Goal: Task Accomplishment & Management: Manage account settings

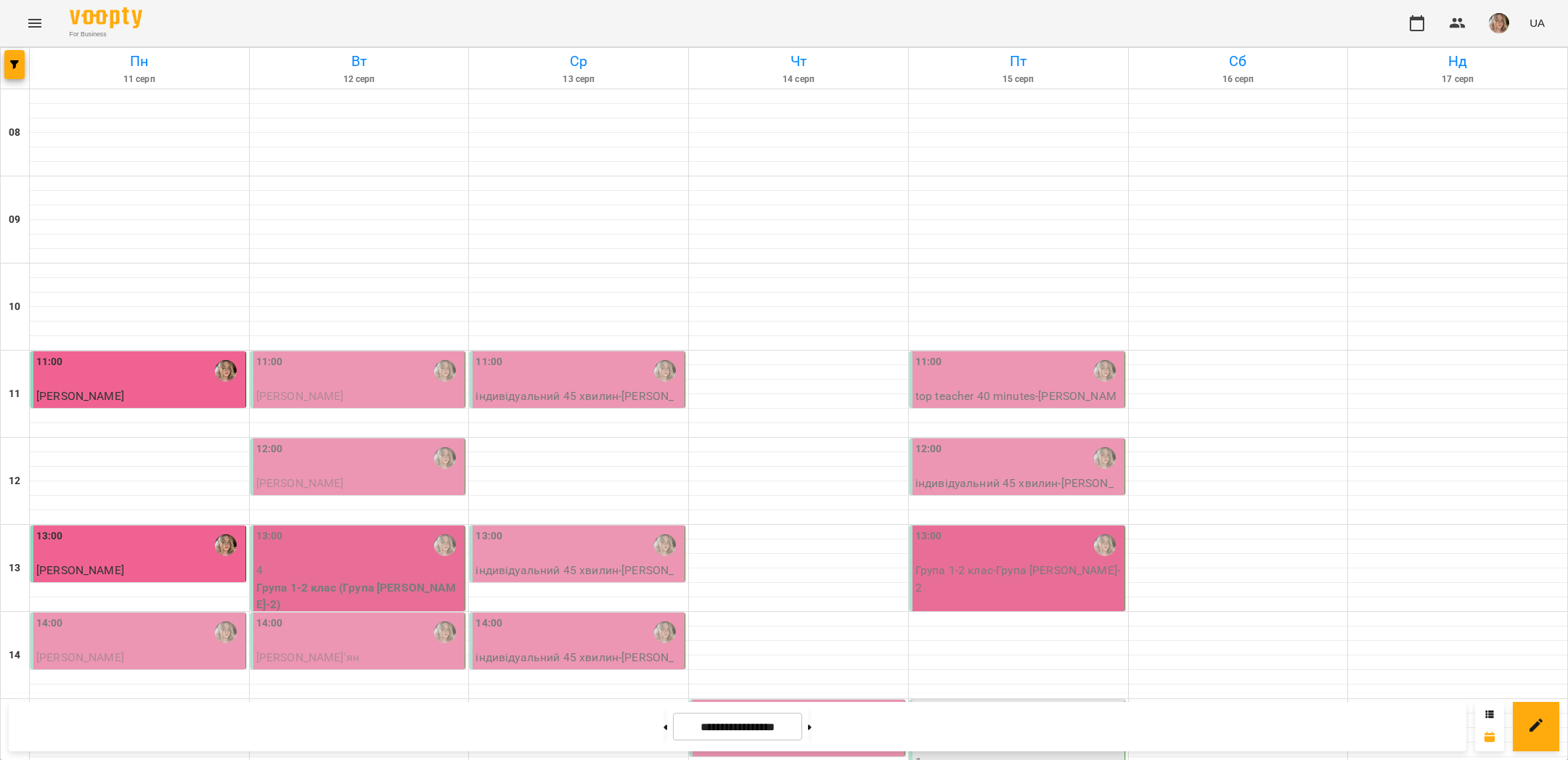
scroll to position [218, 0]
click at [362, 354] on div "11:00" at bounding box center [359, 370] width 206 height 33
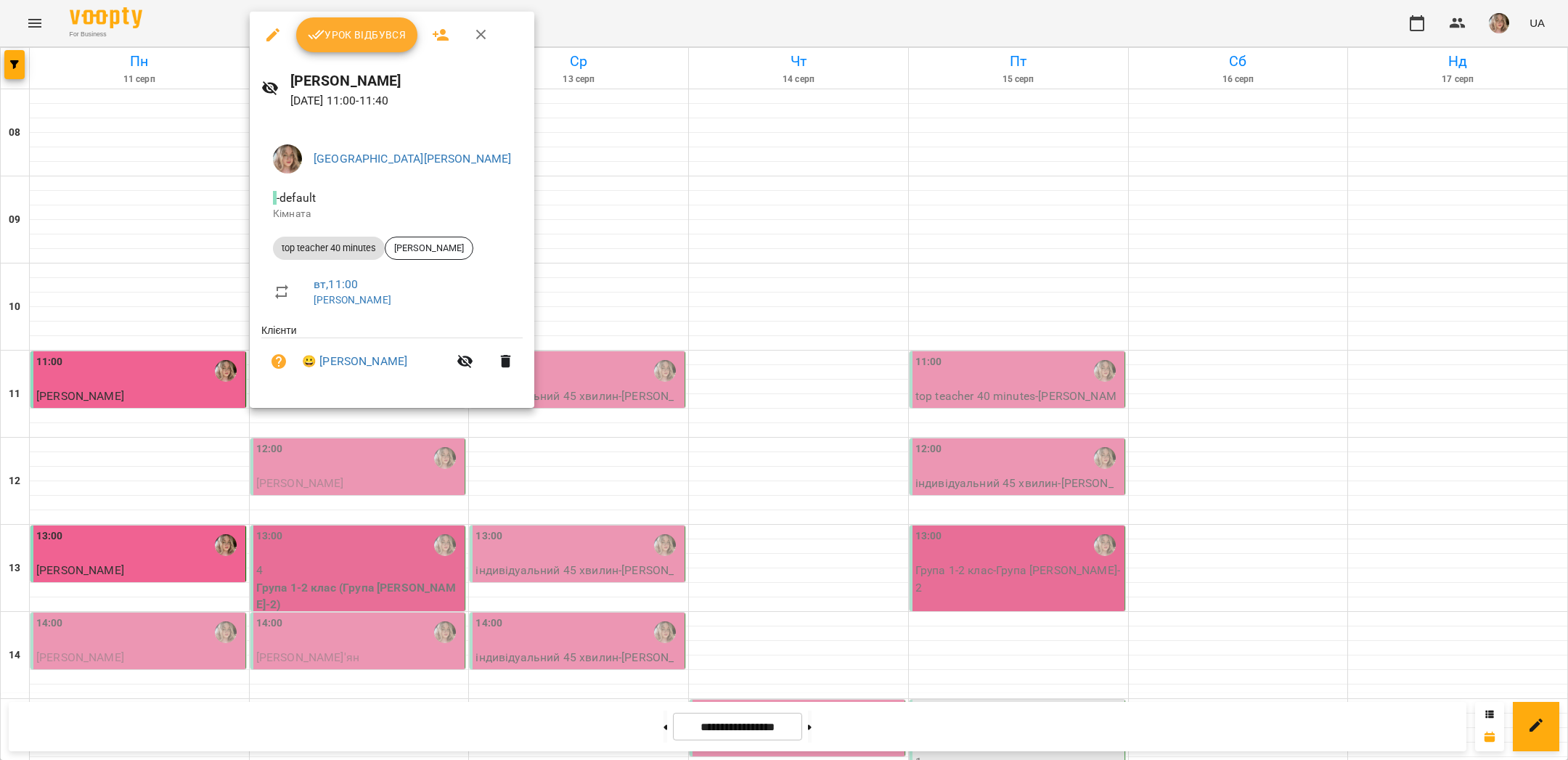
click at [348, 41] on span "Урок відбувся" at bounding box center [357, 34] width 99 height 17
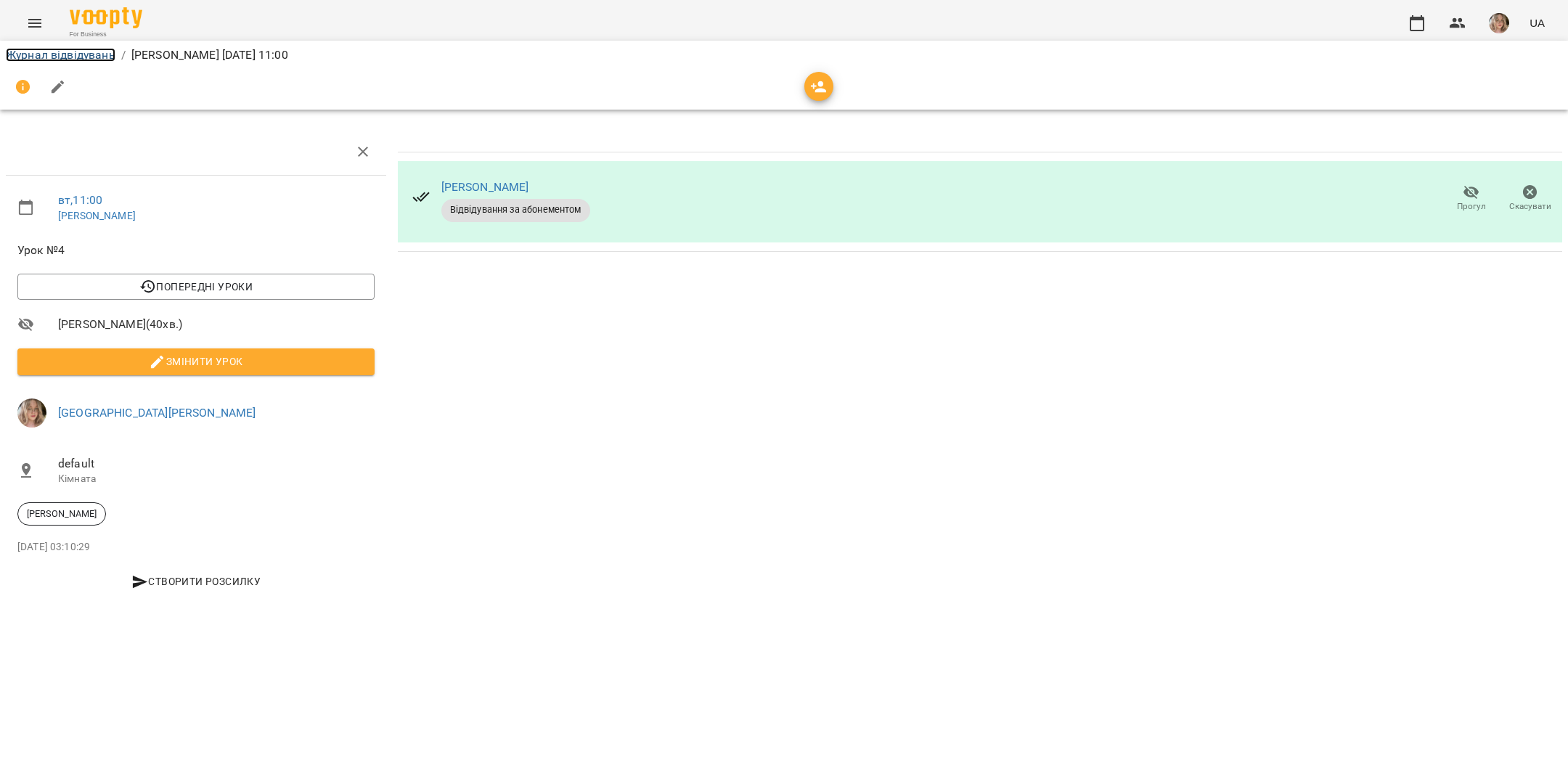
click at [88, 59] on link "Журнал відвідувань" at bounding box center [61, 55] width 110 height 14
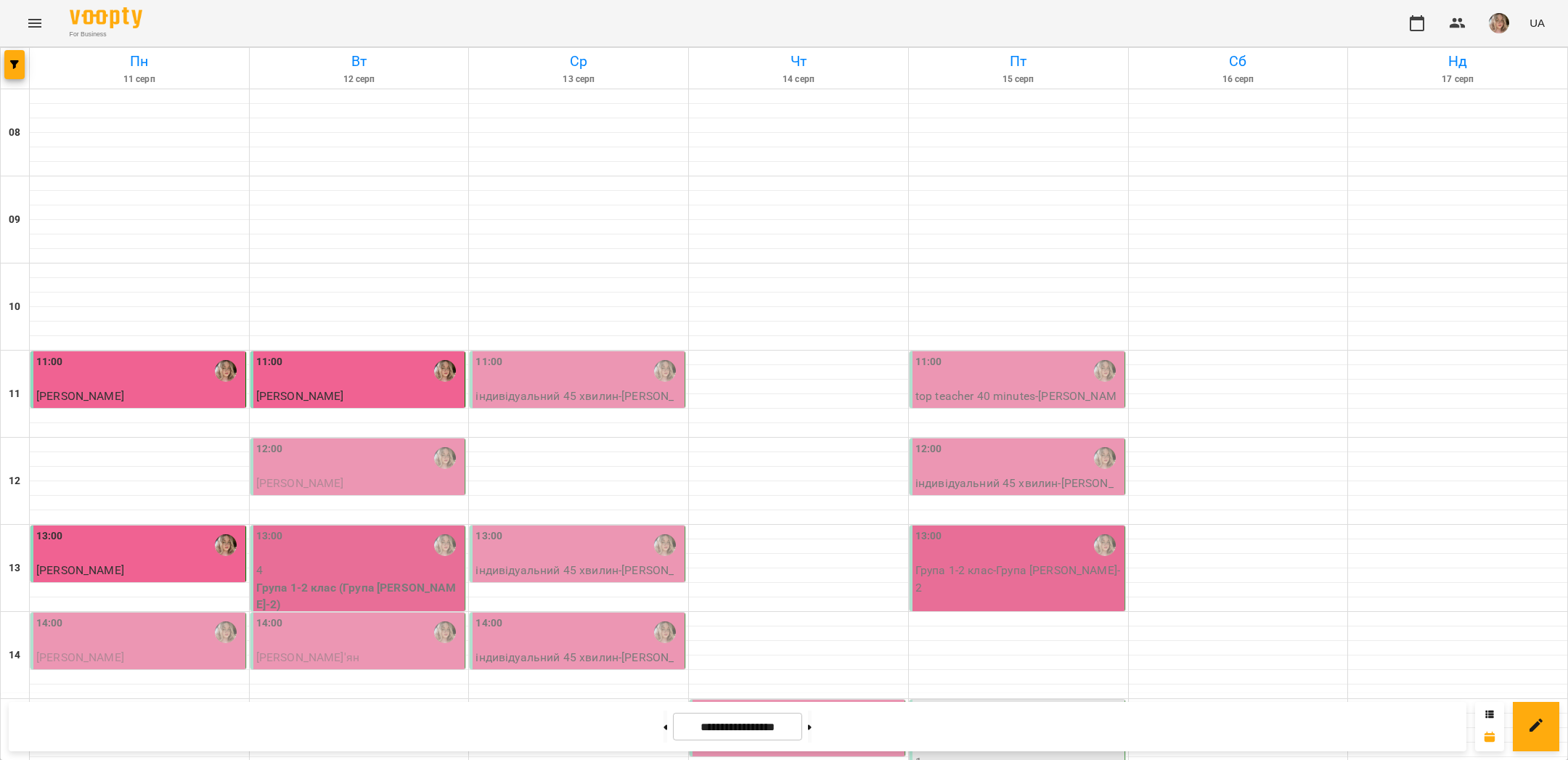
click at [304, 466] on div "12:00" at bounding box center [359, 457] width 206 height 33
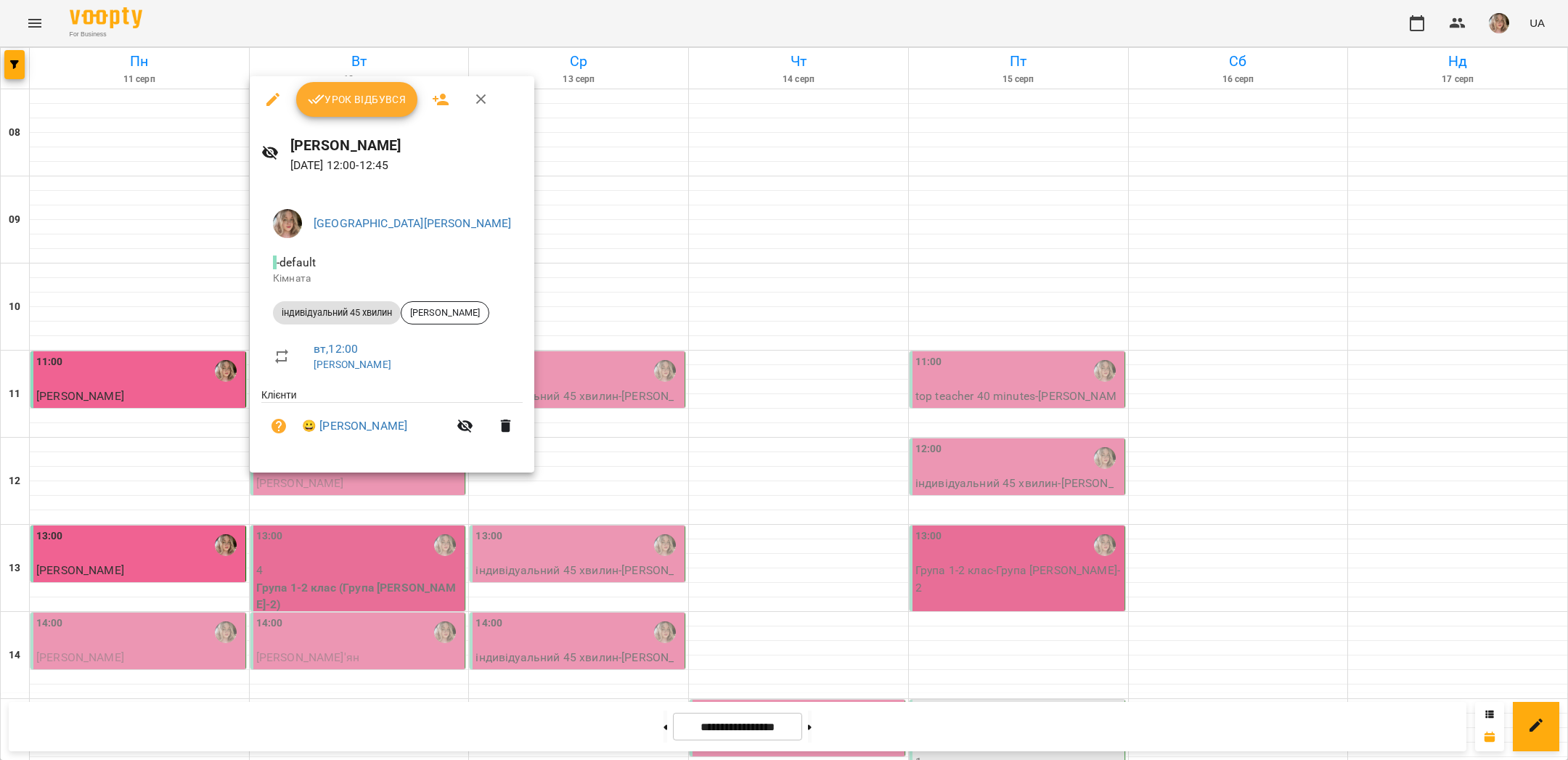
click at [323, 114] on button "Урок відбувся" at bounding box center [357, 99] width 122 height 35
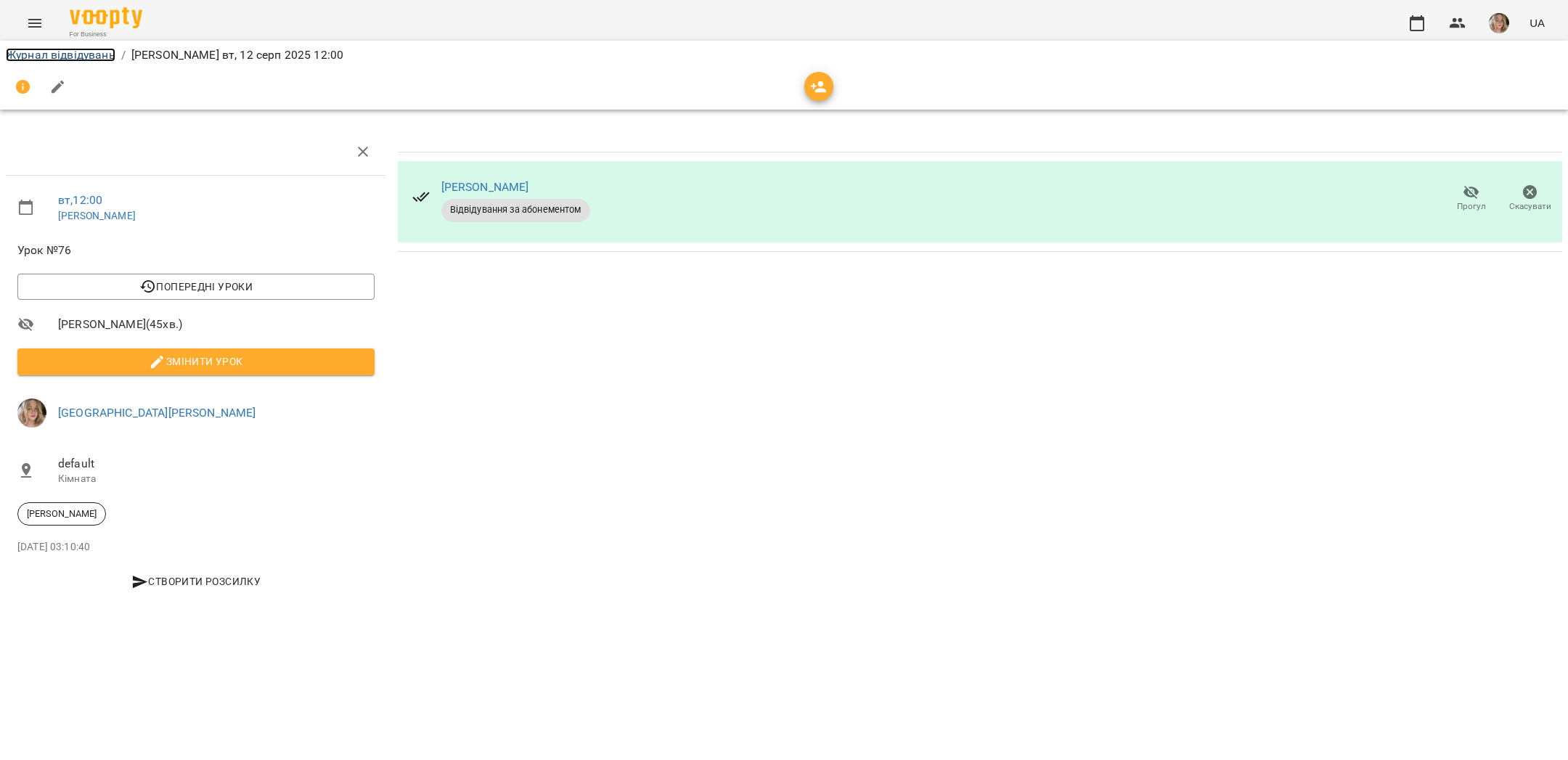
click at [92, 55] on link "Журнал відвідувань" at bounding box center [61, 55] width 110 height 14
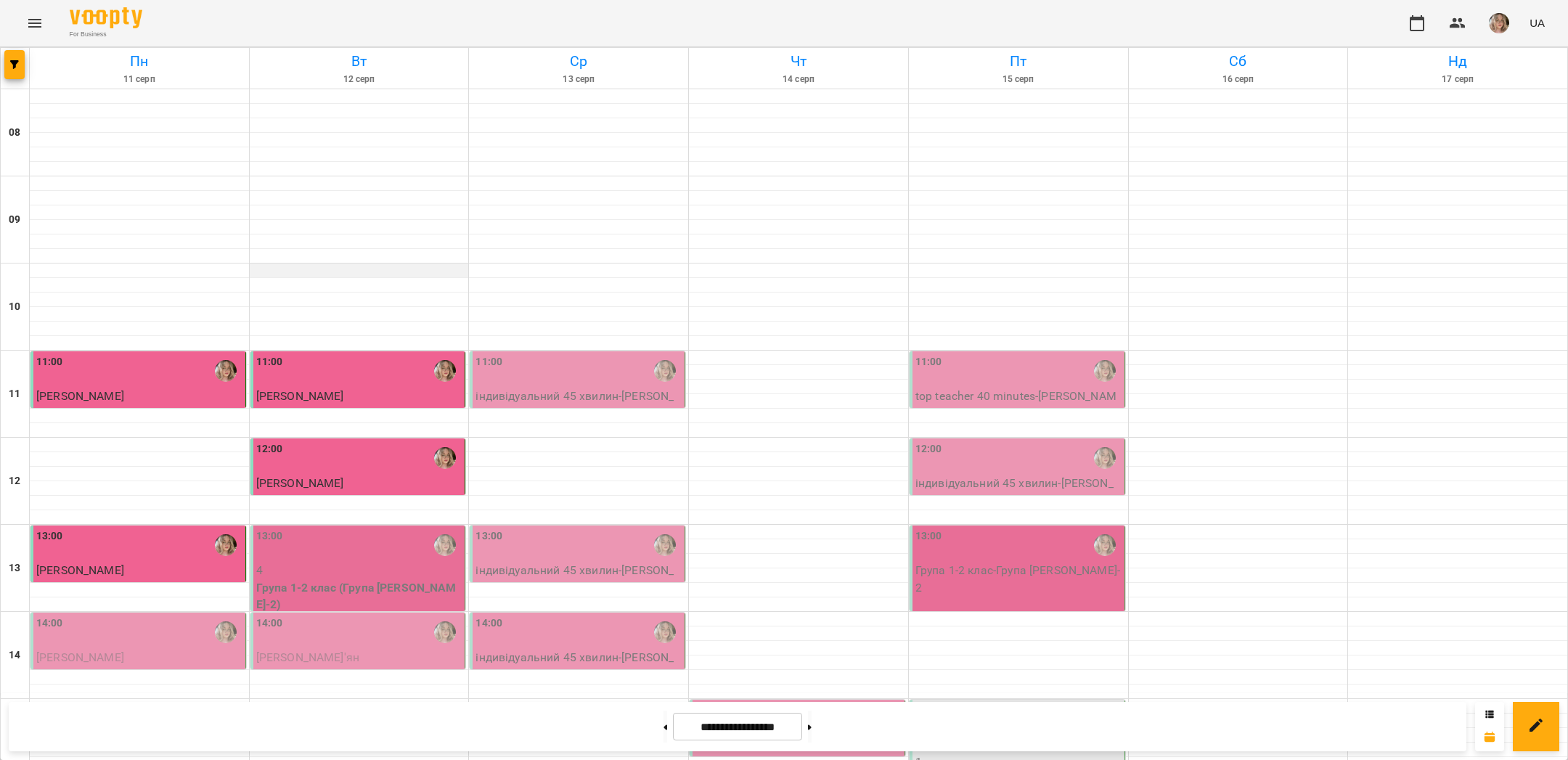
scroll to position [458, 0]
click at [308, 579] on p "Група 1-2 клас (Група [PERSON_NAME]-2)" at bounding box center [359, 596] width 206 height 34
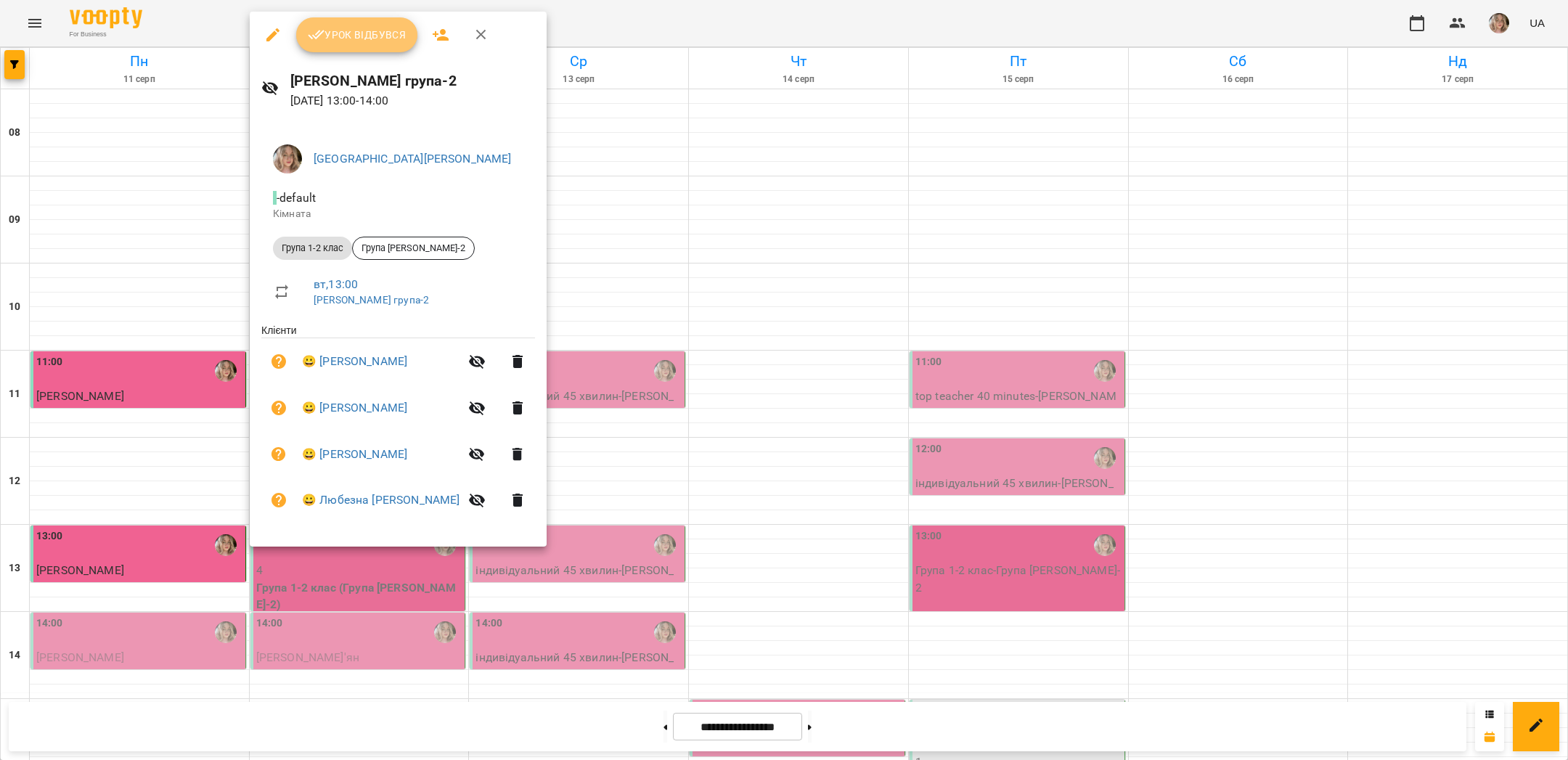
click at [345, 31] on span "Урок відбувся" at bounding box center [357, 34] width 99 height 17
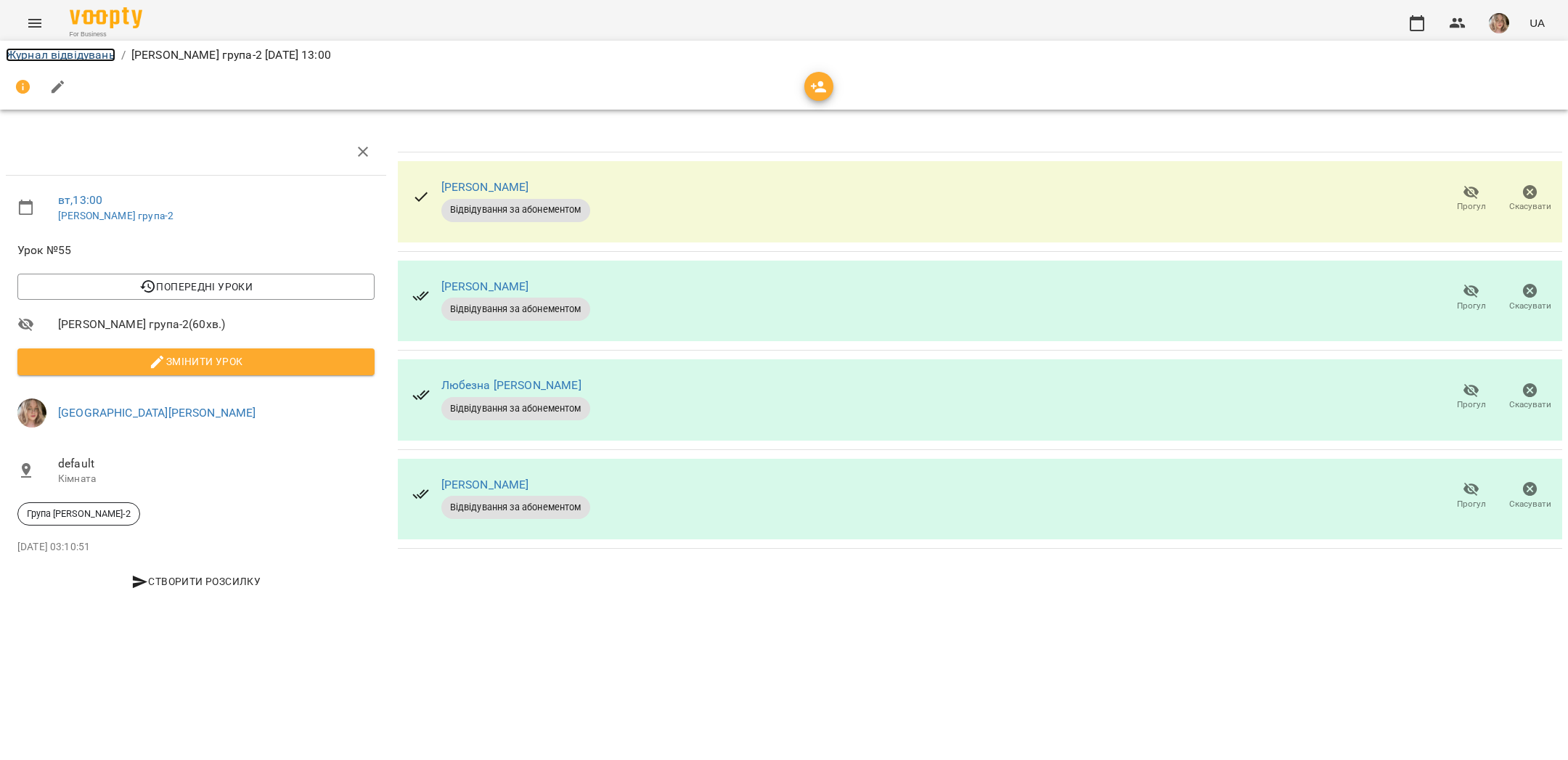
click at [76, 55] on link "Журнал відвідувань" at bounding box center [61, 55] width 110 height 14
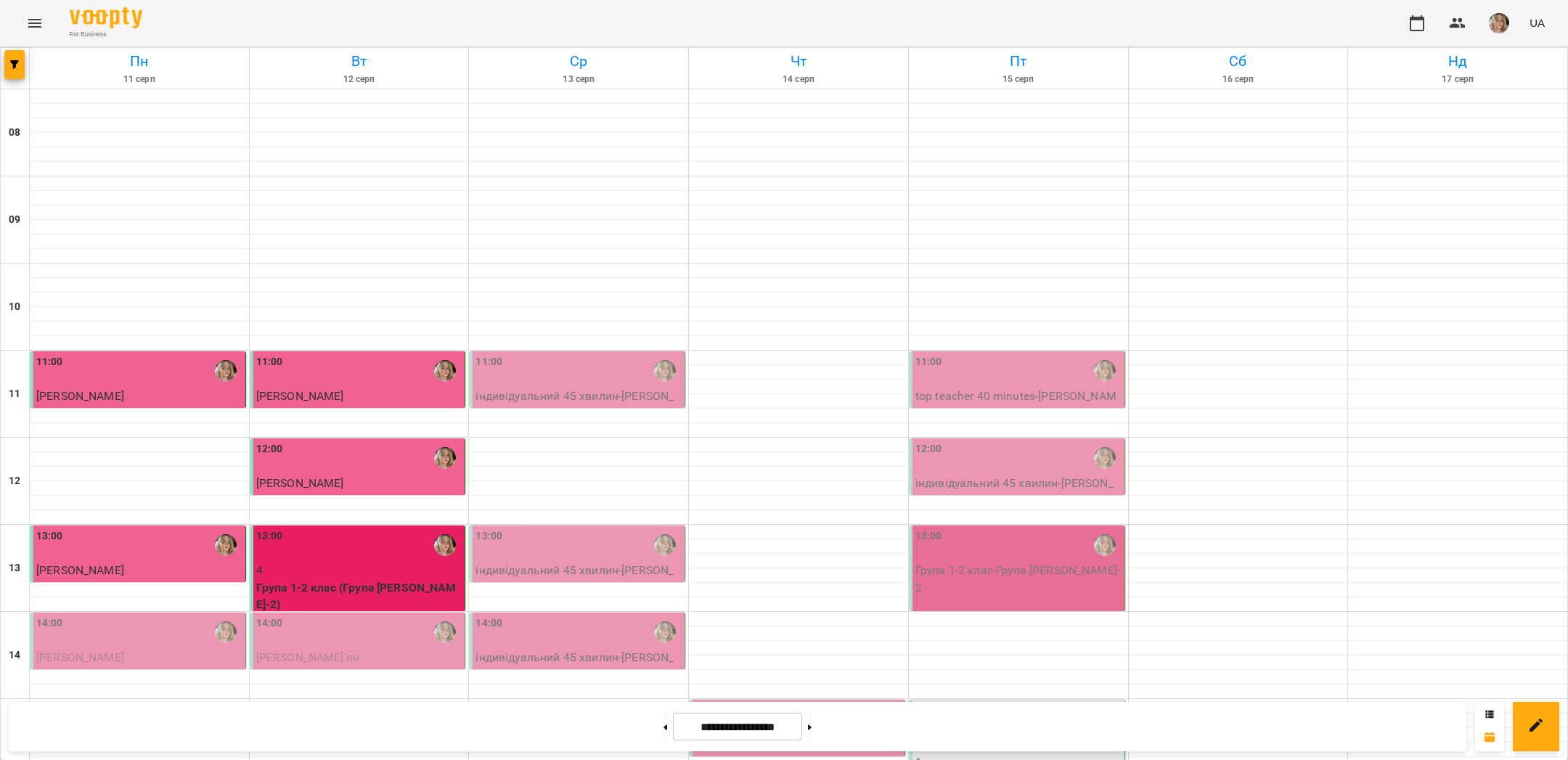
scroll to position [262, 0]
click at [297, 615] on div "14:00" at bounding box center [359, 631] width 206 height 33
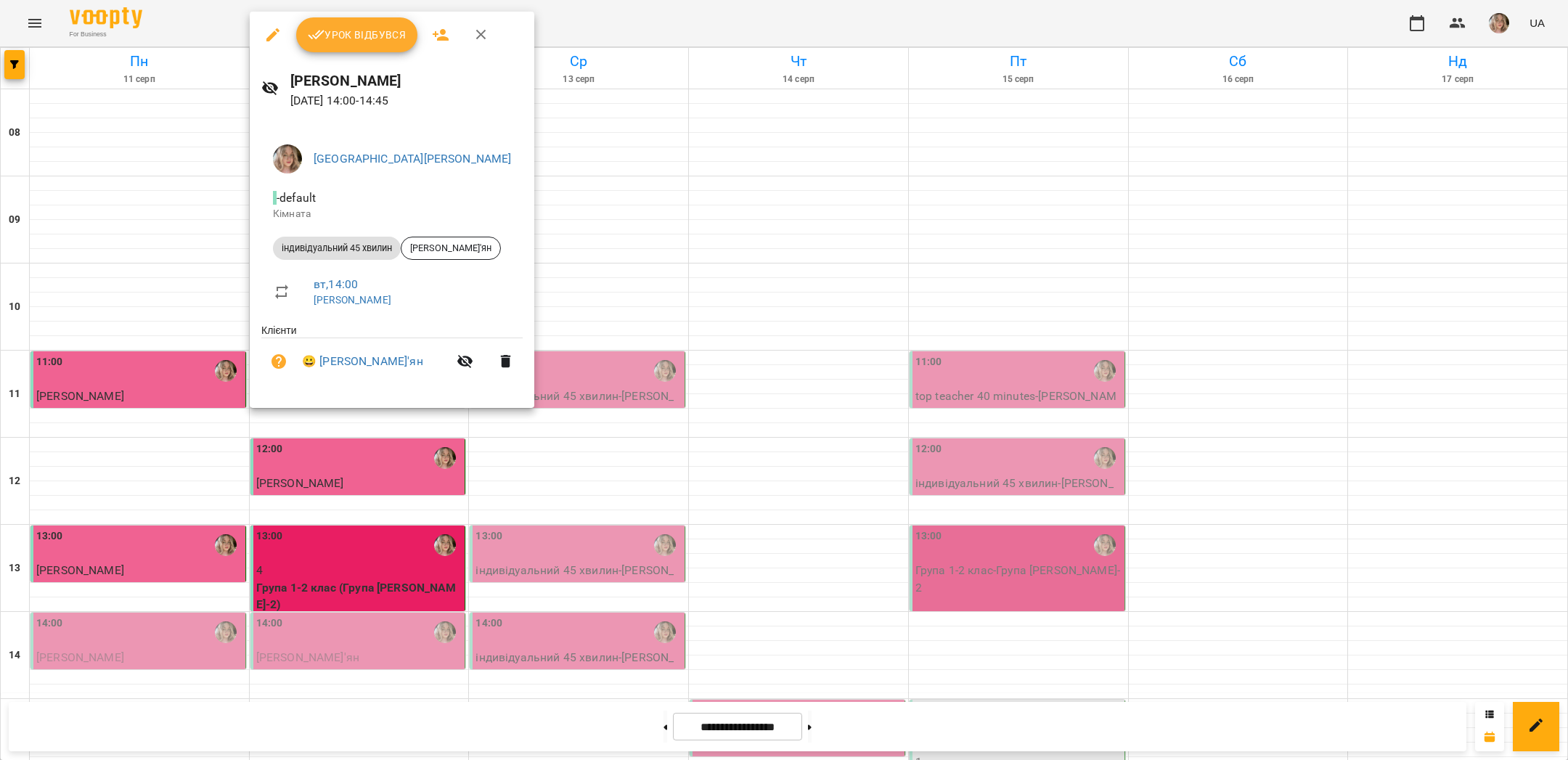
click at [327, 41] on span "Урок відбувся" at bounding box center [357, 34] width 99 height 17
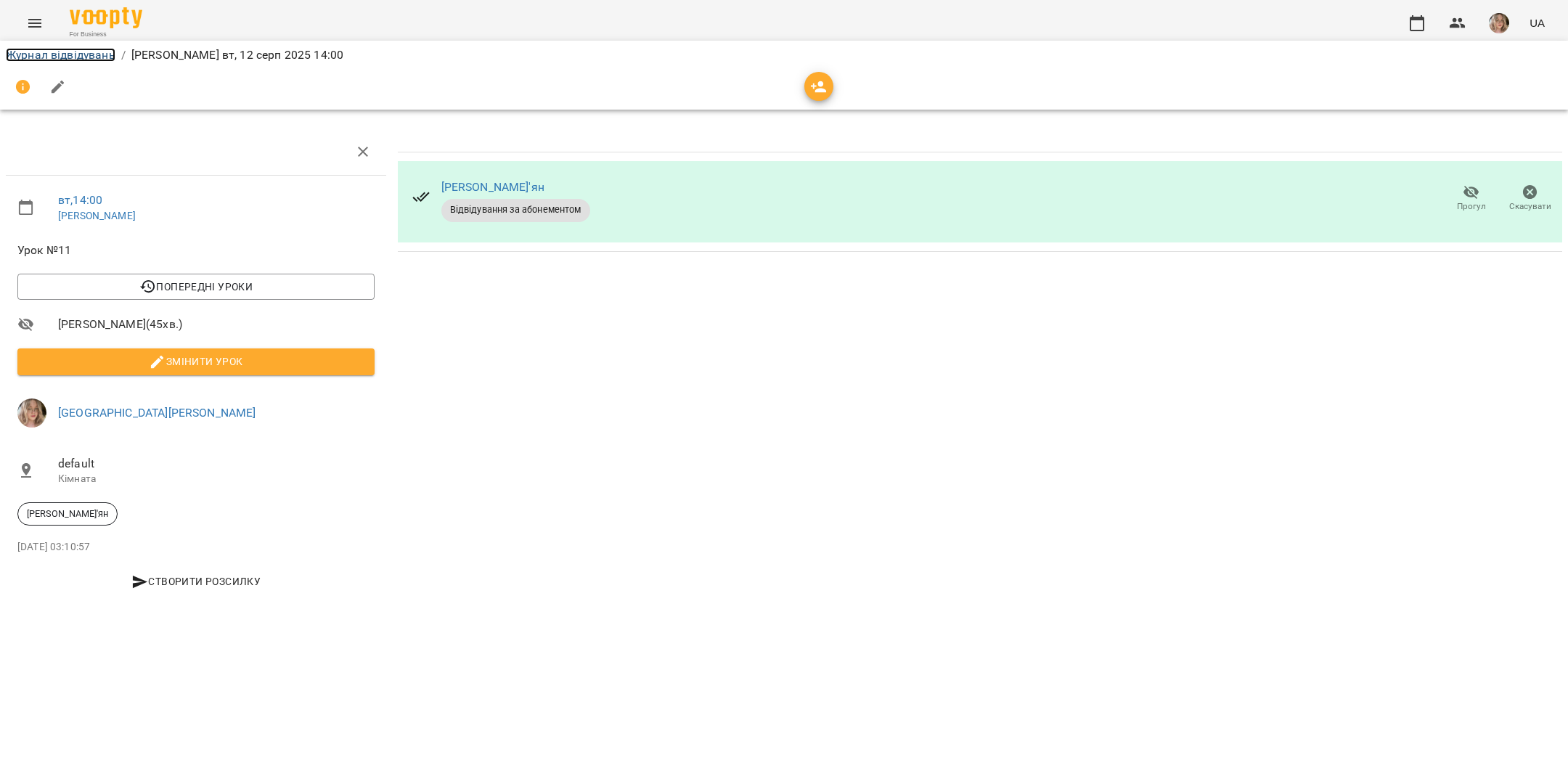
click at [77, 57] on link "Журнал відвідувань" at bounding box center [61, 55] width 110 height 14
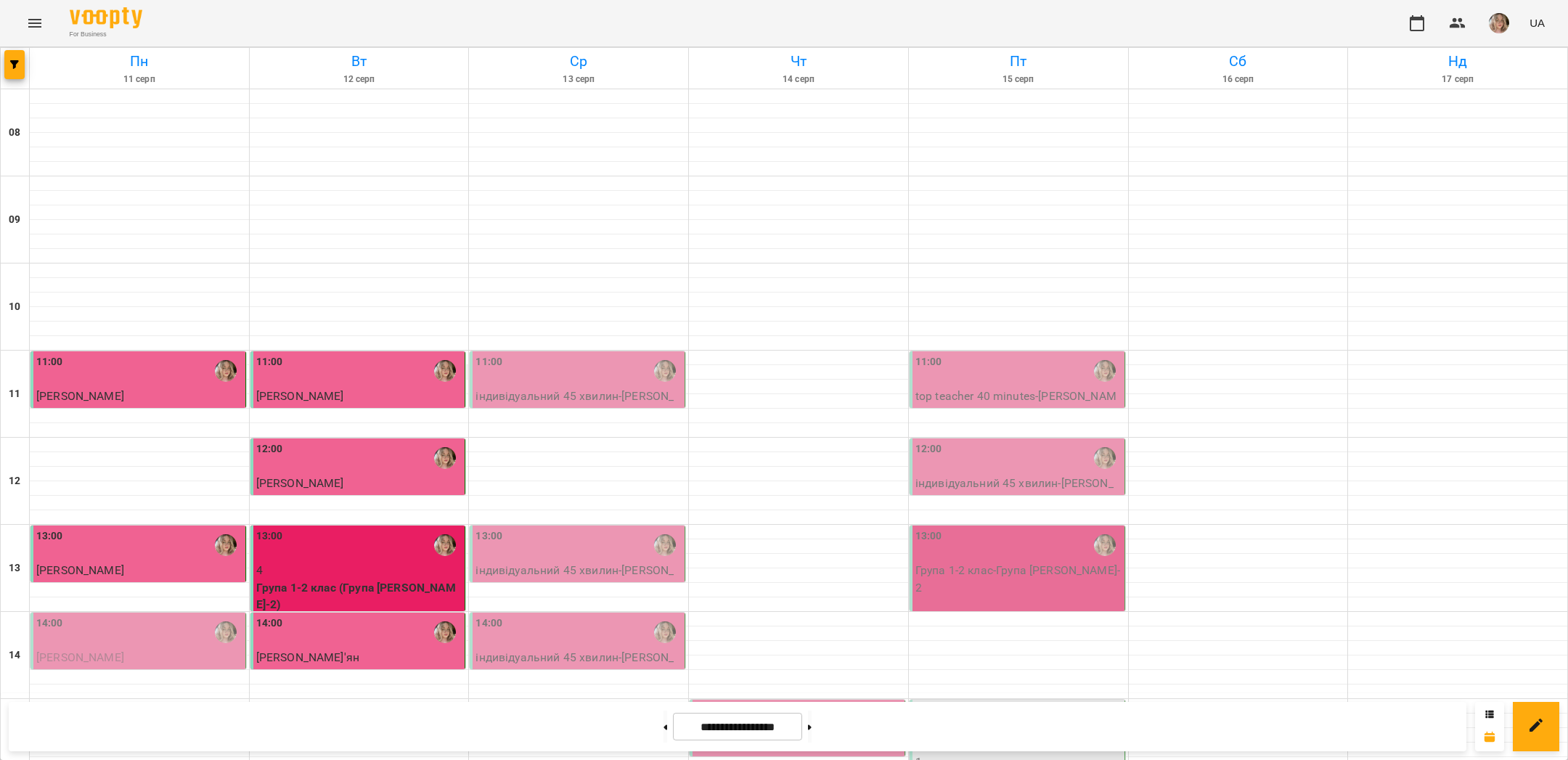
scroll to position [242, 0]
click at [338, 579] on p "Група 1-2 клас (Група [PERSON_NAME]-2)" at bounding box center [359, 596] width 206 height 34
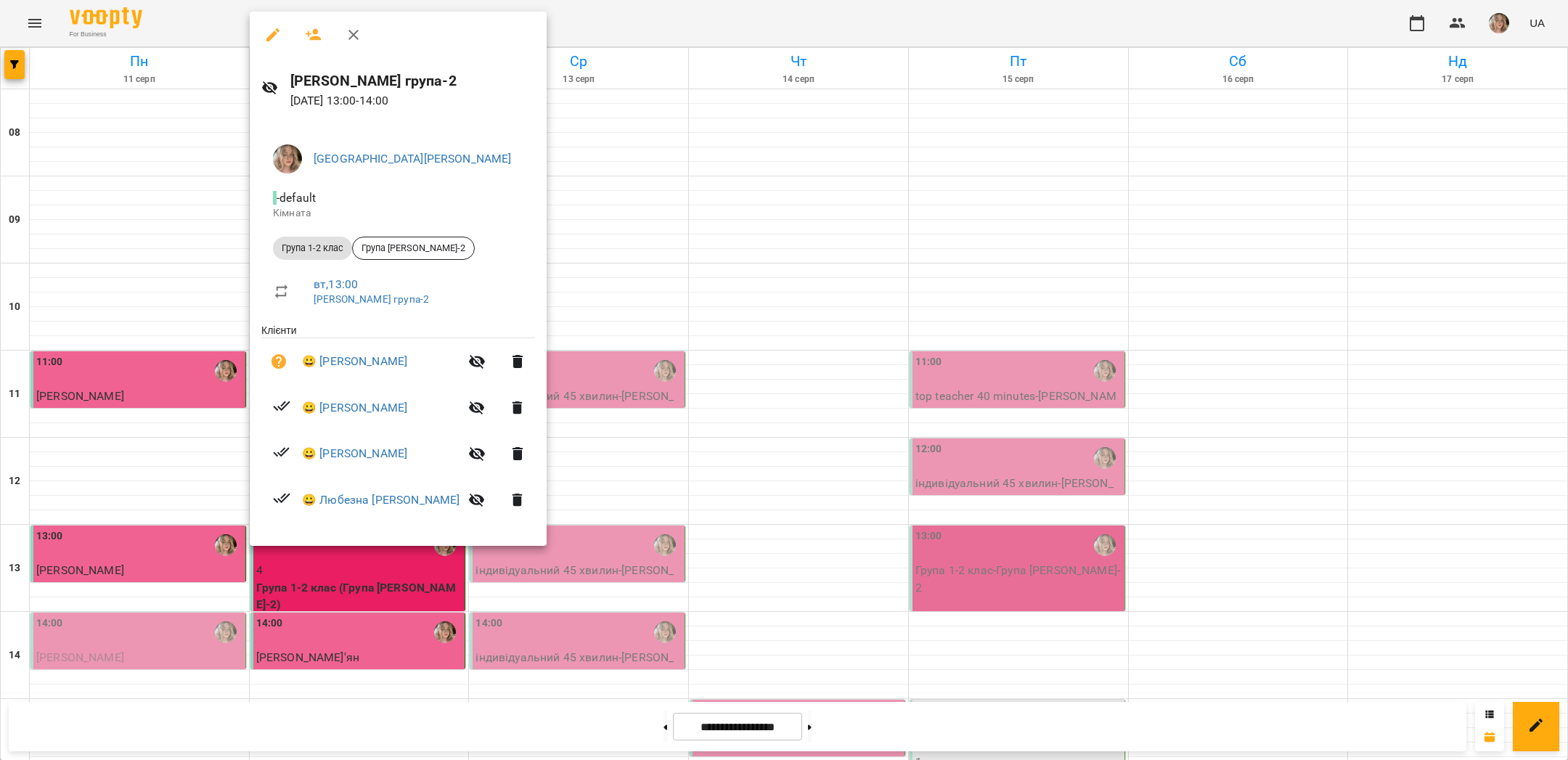
click at [202, 515] on div at bounding box center [784, 380] width 1568 height 760
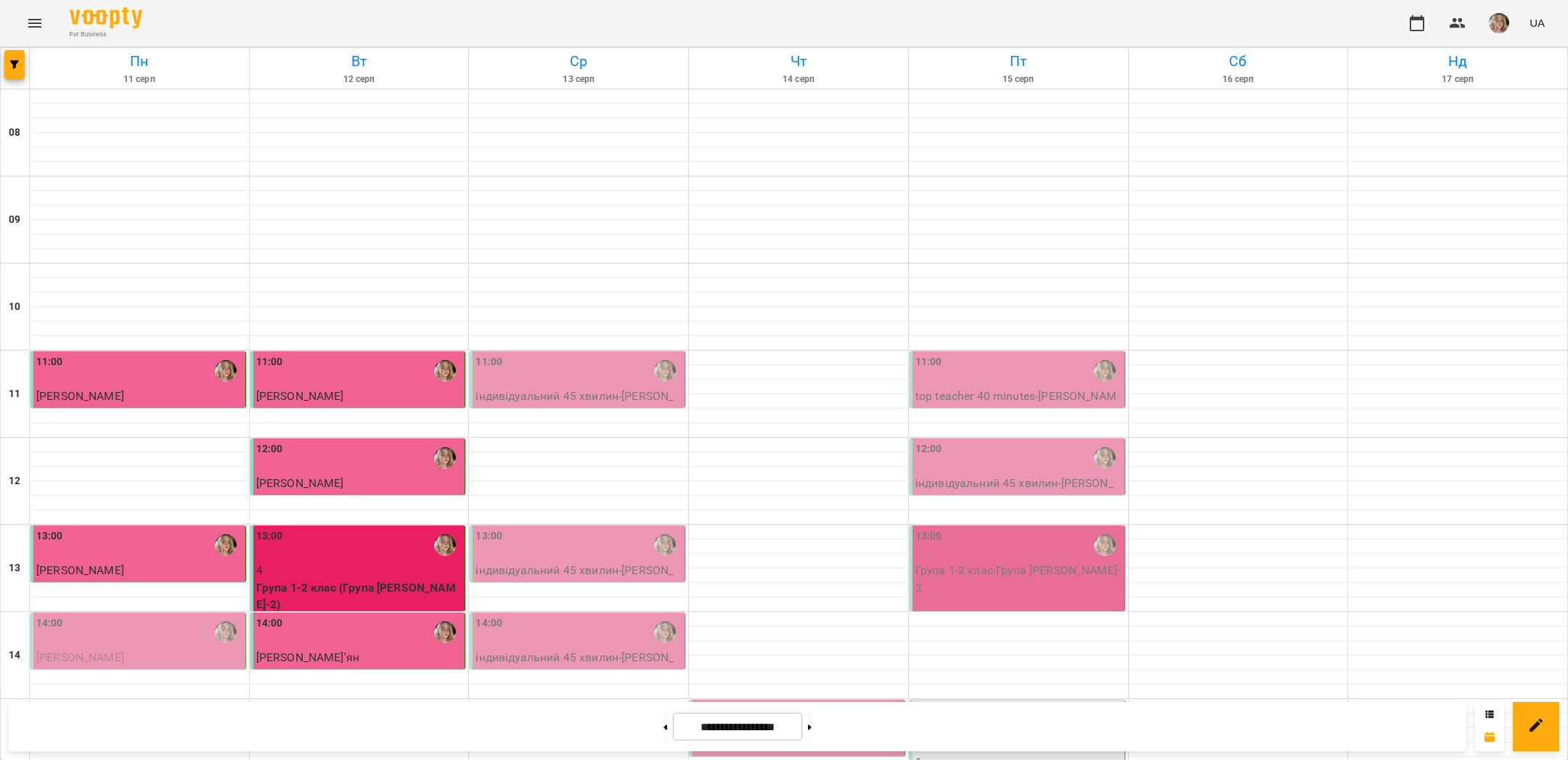
scroll to position [0, 0]
